Goal: Transaction & Acquisition: Purchase product/service

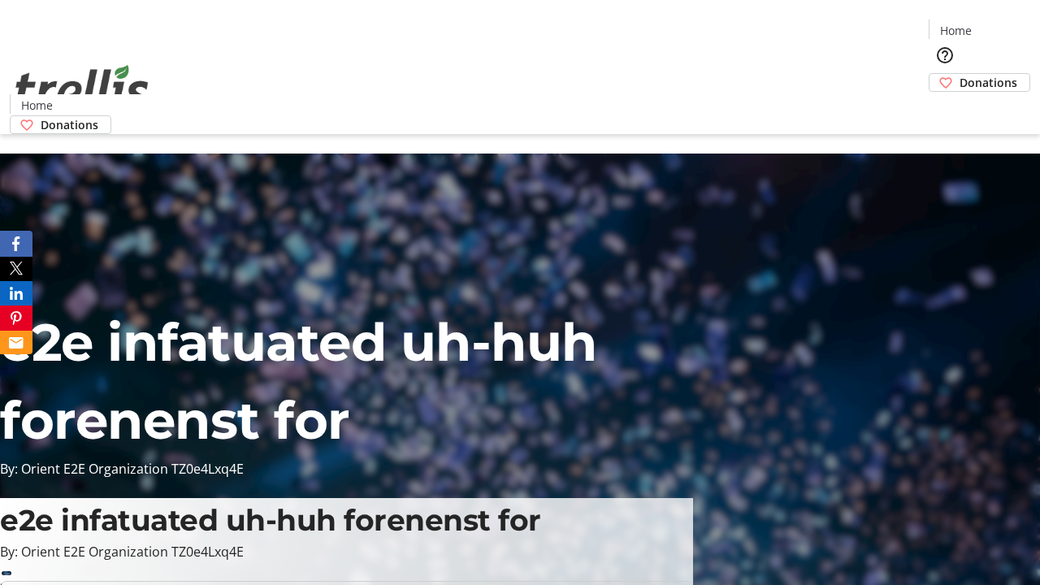
click at [960, 74] on span "Donations" at bounding box center [989, 82] width 58 height 17
